Goal: Download file/media

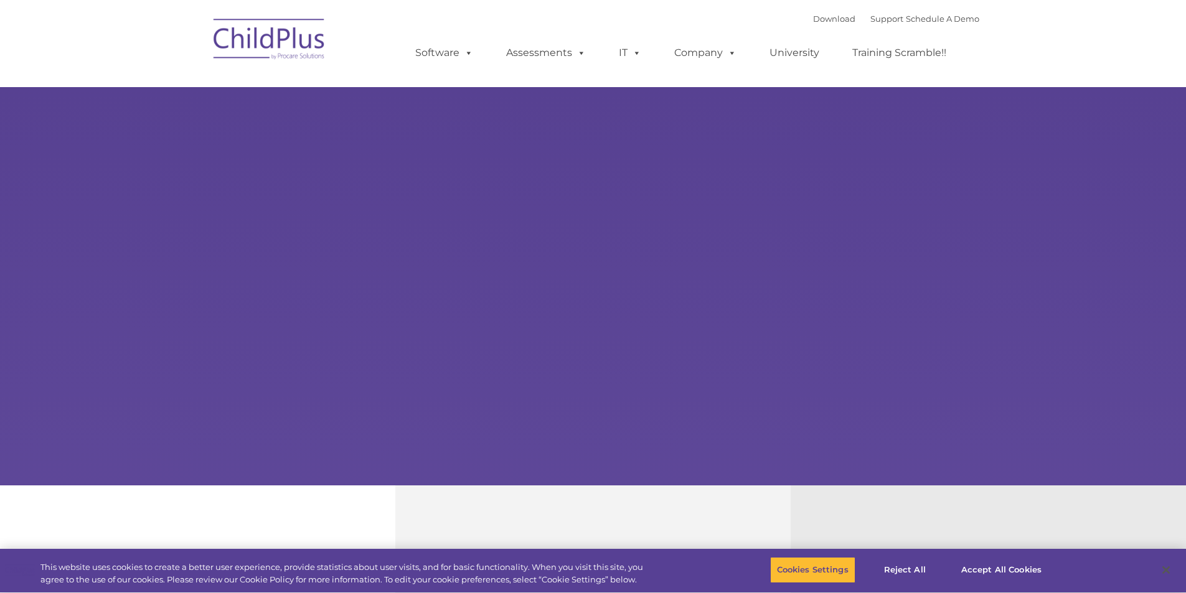
type input ""
select select "MEDIUM"
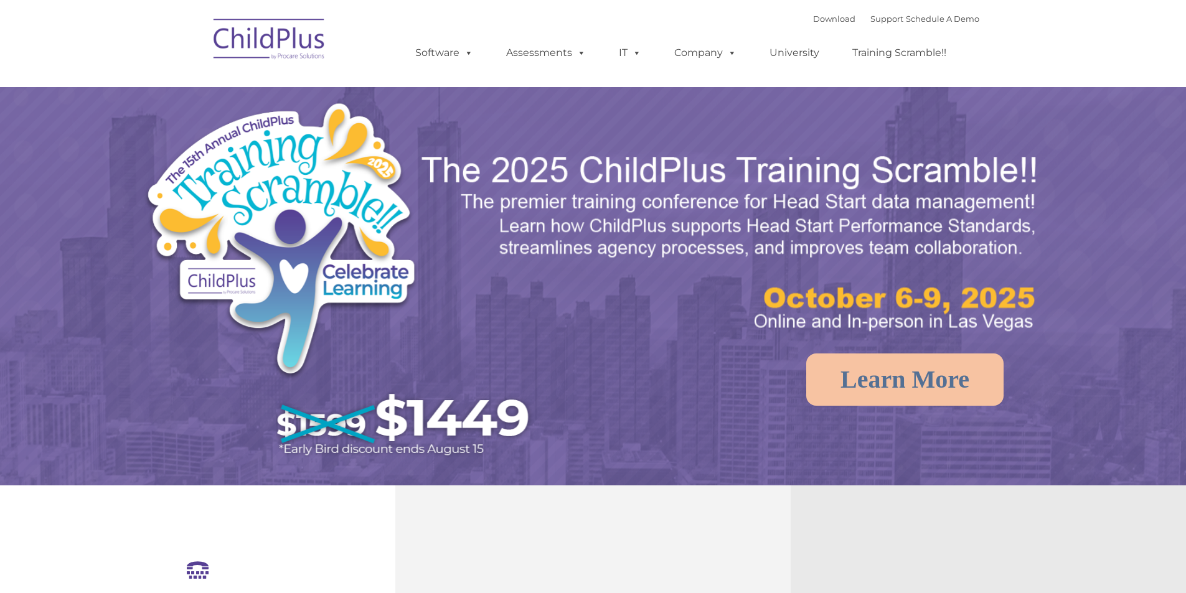
select select "MEDIUM"
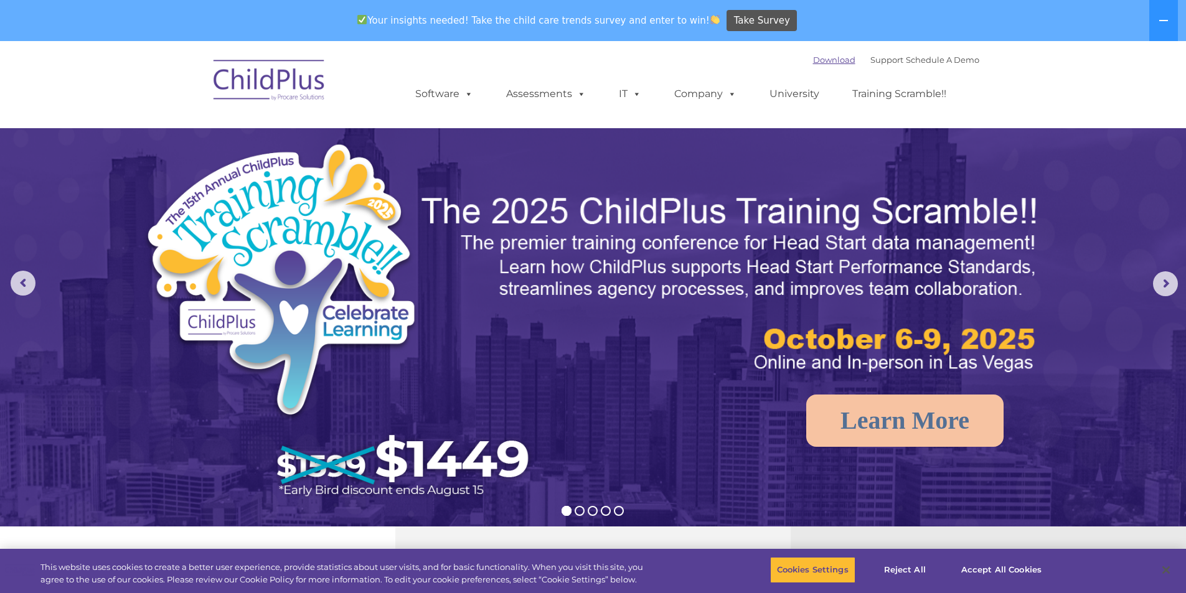
click at [822, 62] on link "Download" at bounding box center [834, 60] width 42 height 10
